Goal: Navigation & Orientation: Find specific page/section

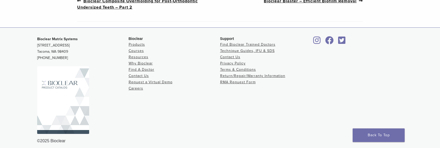
scroll to position [325, 0]
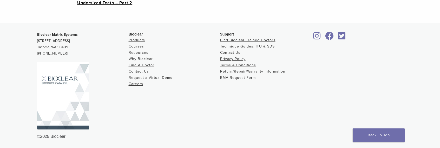
click at [146, 60] on link "Why Bioclear" at bounding box center [141, 58] width 24 height 4
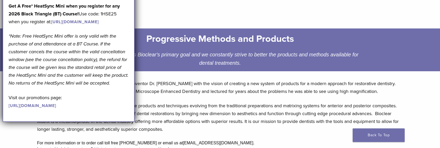
scroll to position [52, 0]
click at [209, 16] on header "Why Bioclear" at bounding box center [220, 5] width 375 height 37
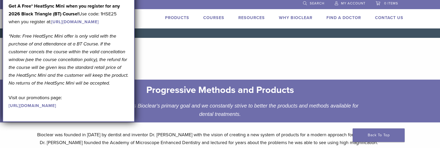
scroll to position [0, 0]
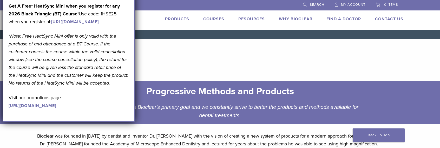
click at [337, 18] on link "Find A Doctor" at bounding box center [344, 18] width 35 height 5
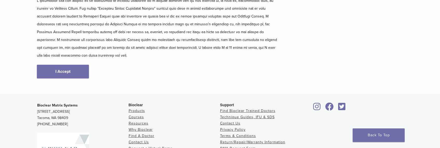
scroll to position [104, 0]
